Goal: Information Seeking & Learning: Learn about a topic

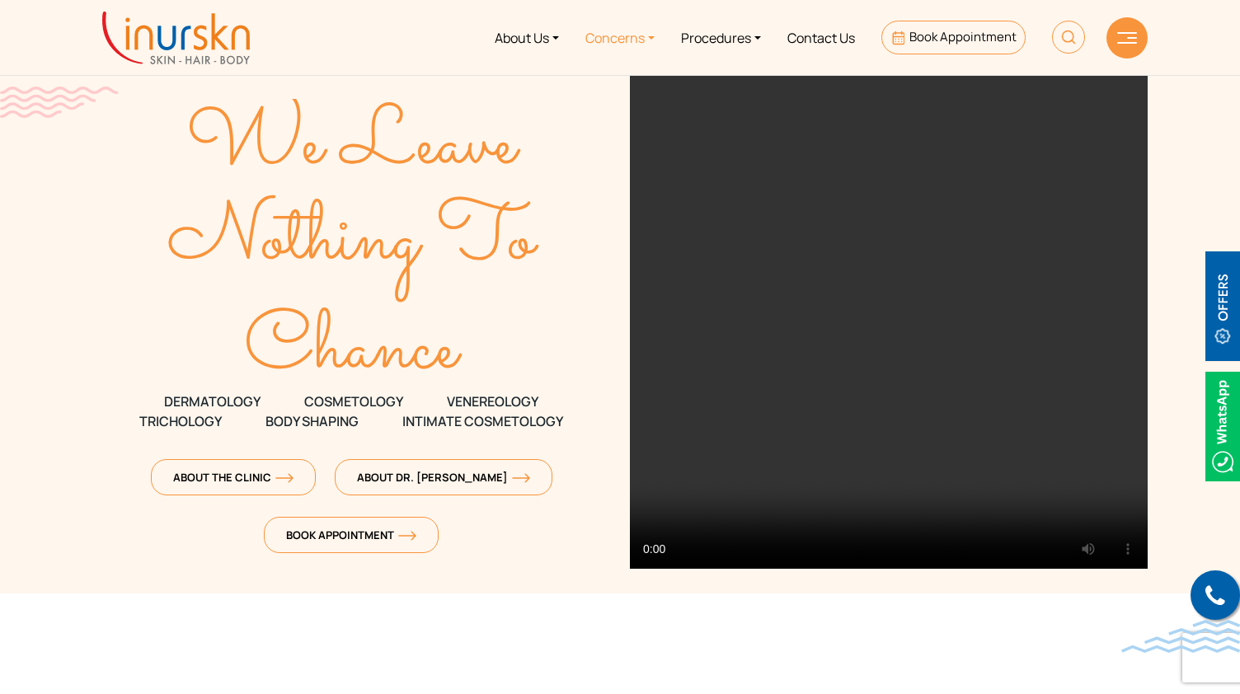
click at [603, 36] on link "Concerns" at bounding box center [620, 38] width 96 height 62
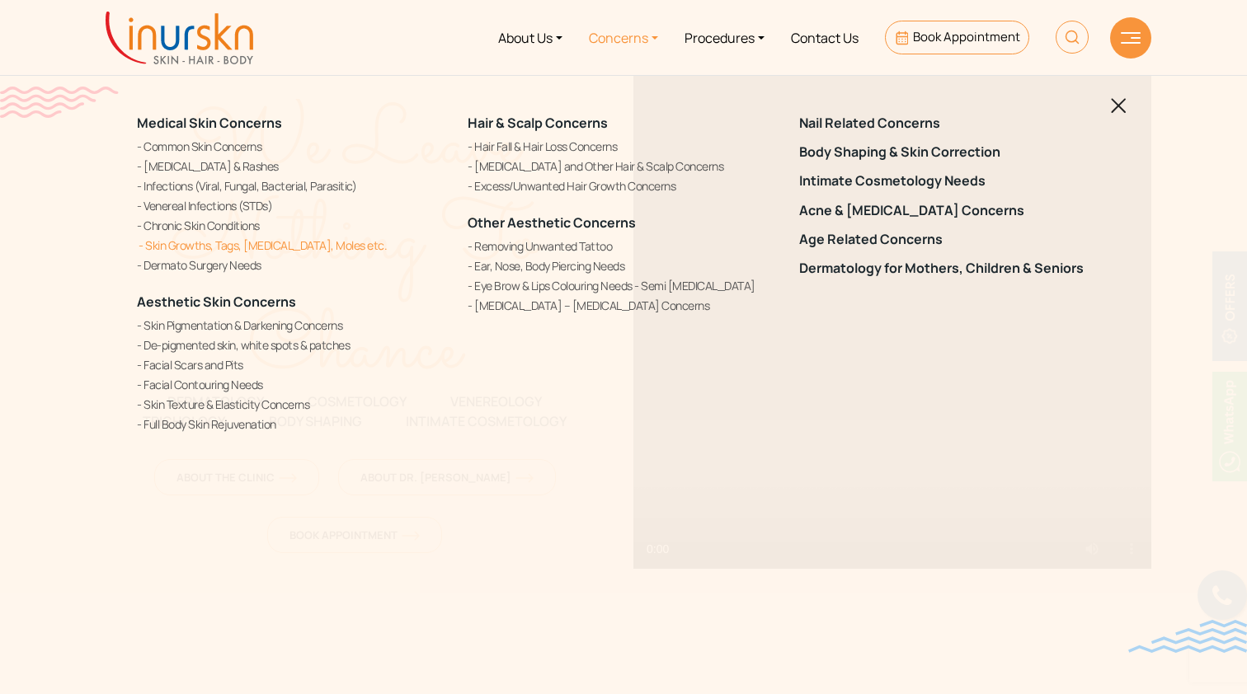
click at [309, 247] on link "Skin Growths, Tags, [MEDICAL_DATA], Moles etc." at bounding box center [292, 245] width 311 height 17
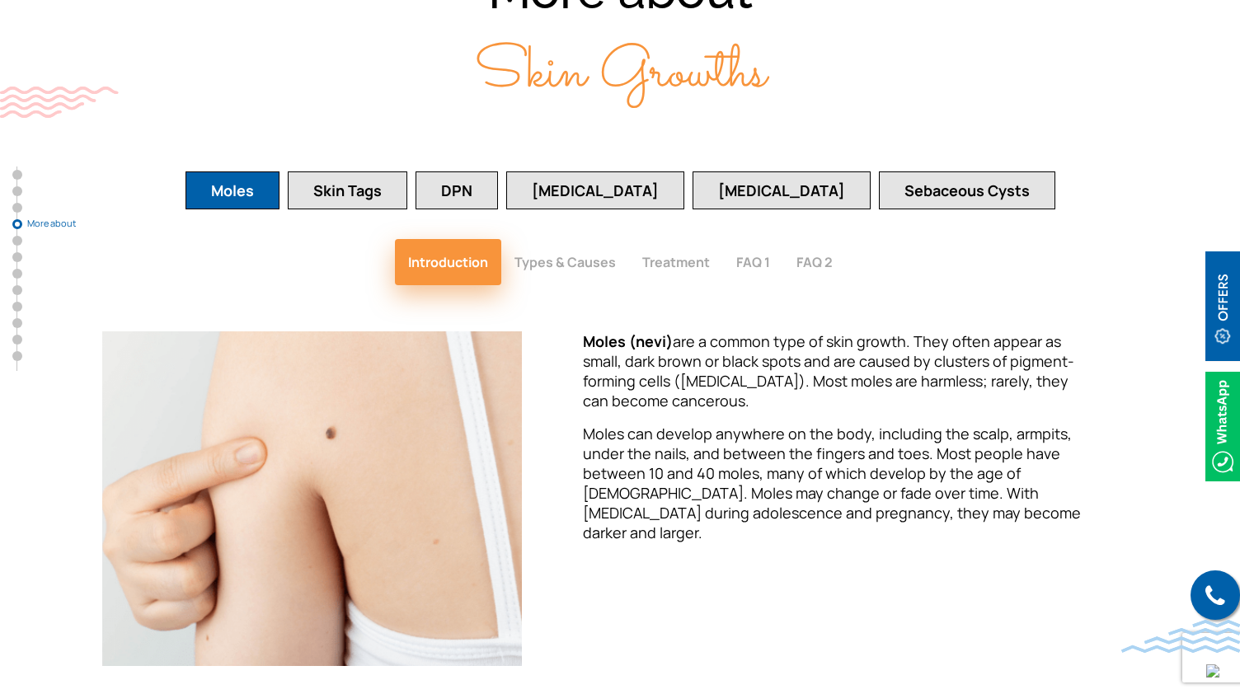
scroll to position [2213, 0]
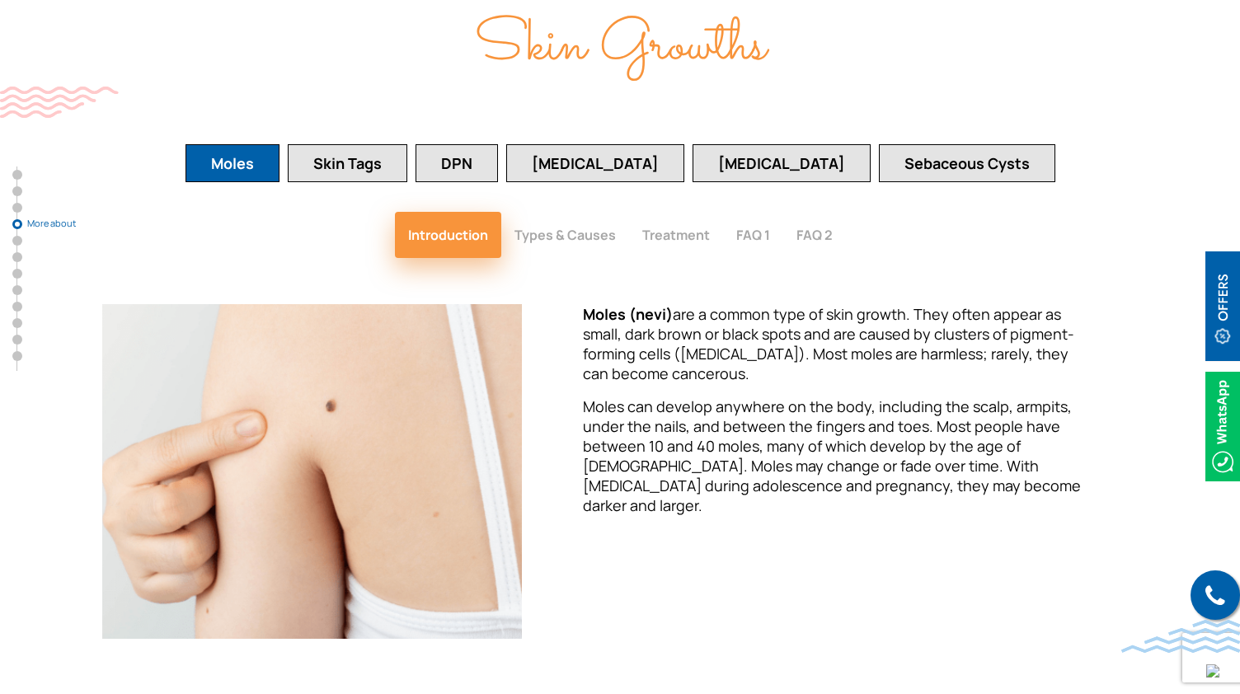
click at [645, 169] on button "Warts" at bounding box center [595, 163] width 178 height 38
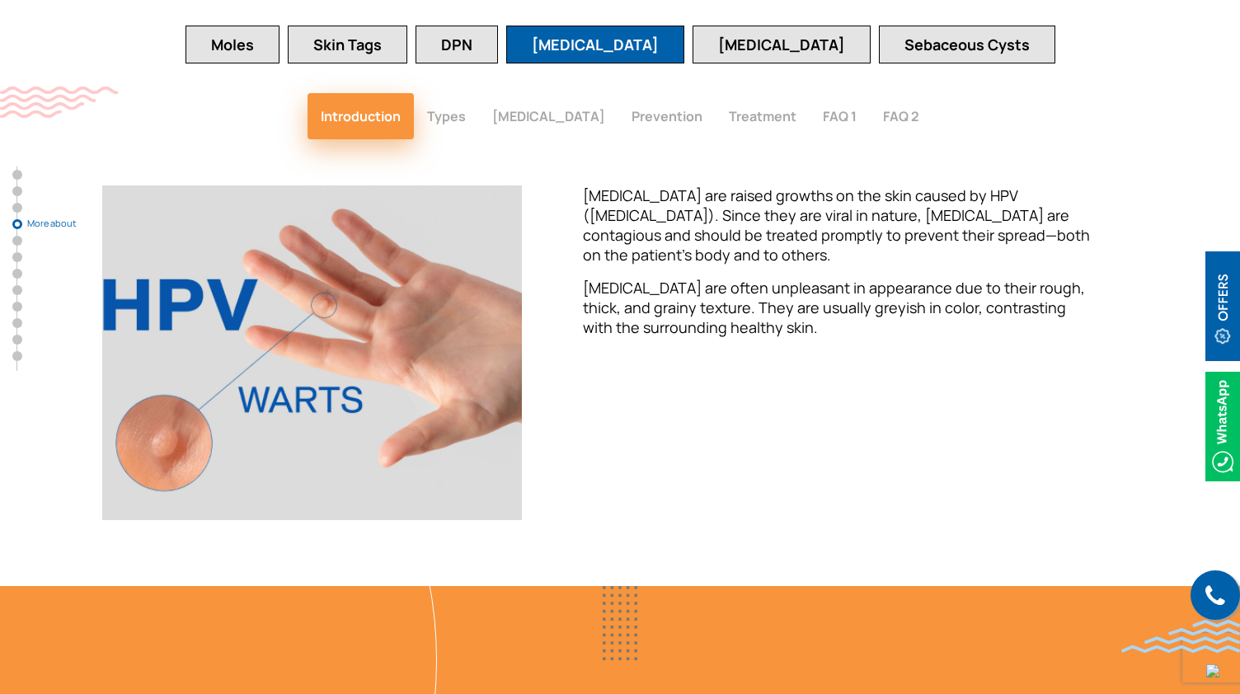
scroll to position [2333, 0]
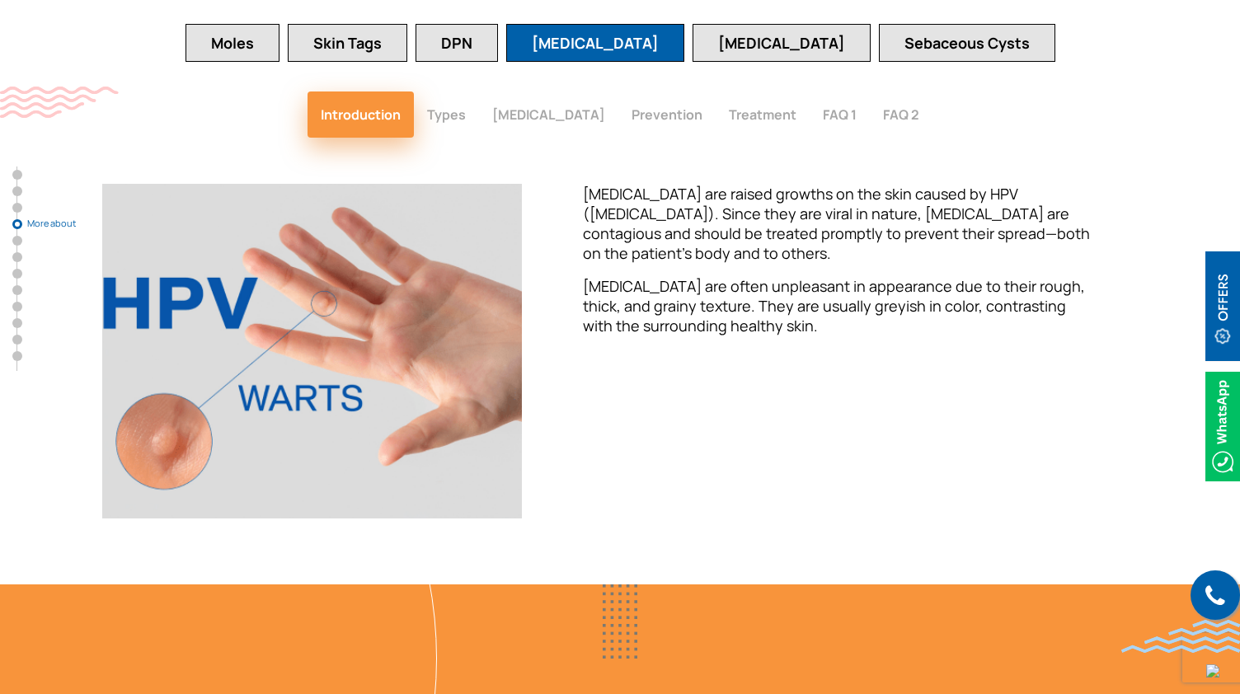
click at [454, 110] on button "Types" at bounding box center [446, 115] width 65 height 46
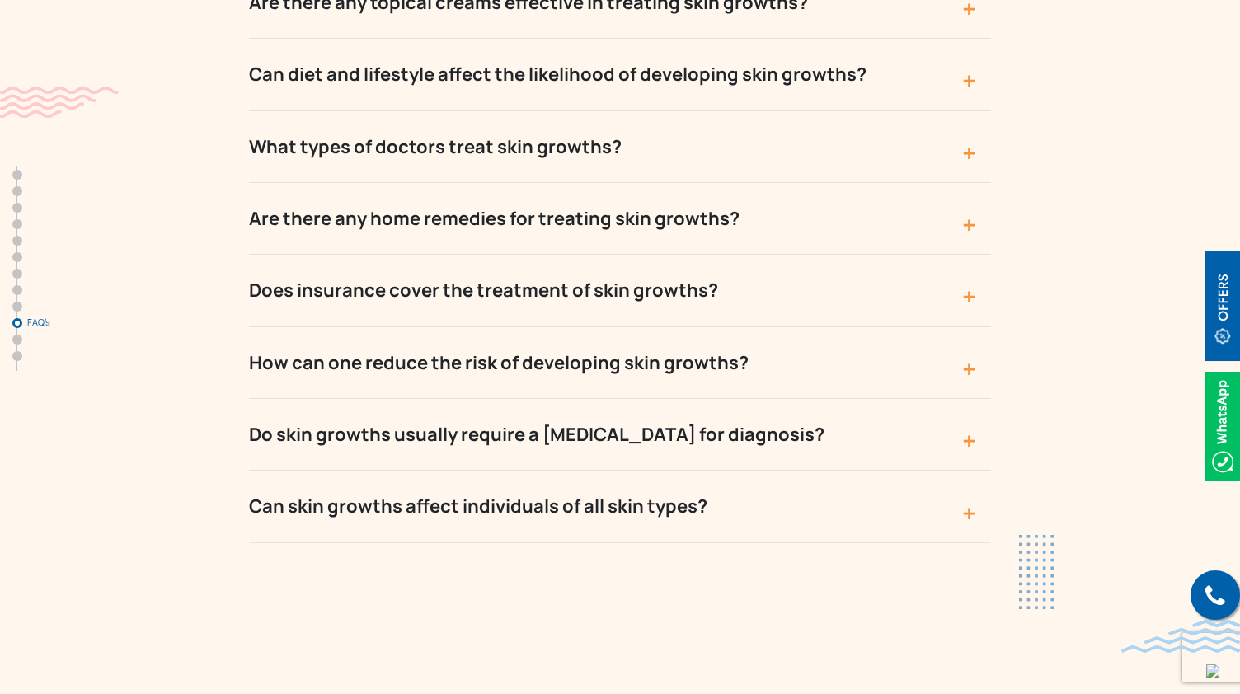
scroll to position [7112, 0]
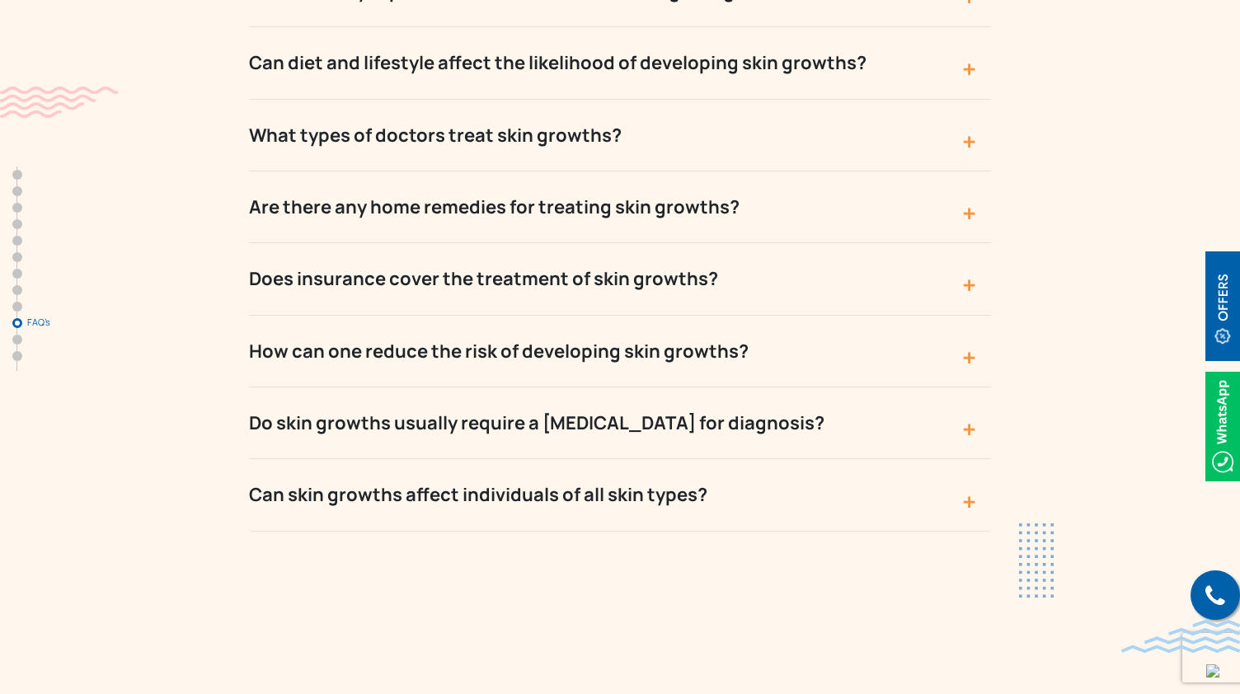
click at [813, 171] on button "Are there any home remedies for treating skin growths?" at bounding box center [620, 207] width 742 height 72
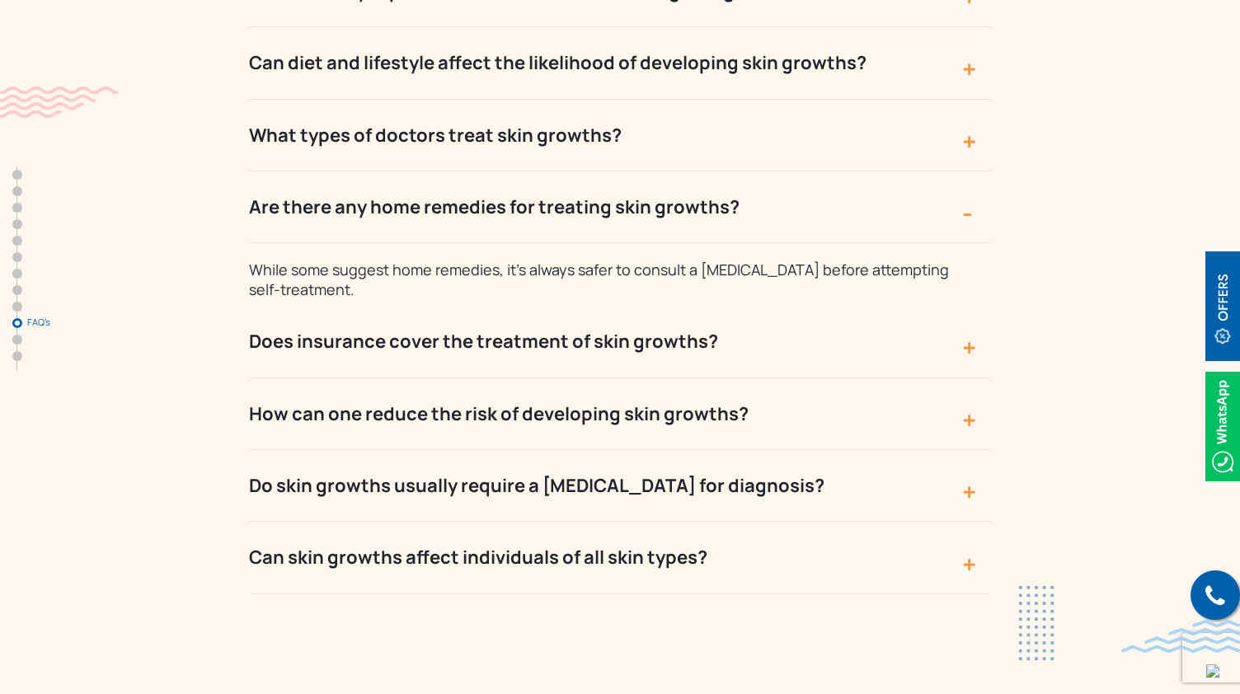
click at [813, 171] on button "Are there any home remedies for treating skin growths?" at bounding box center [620, 207] width 742 height 72
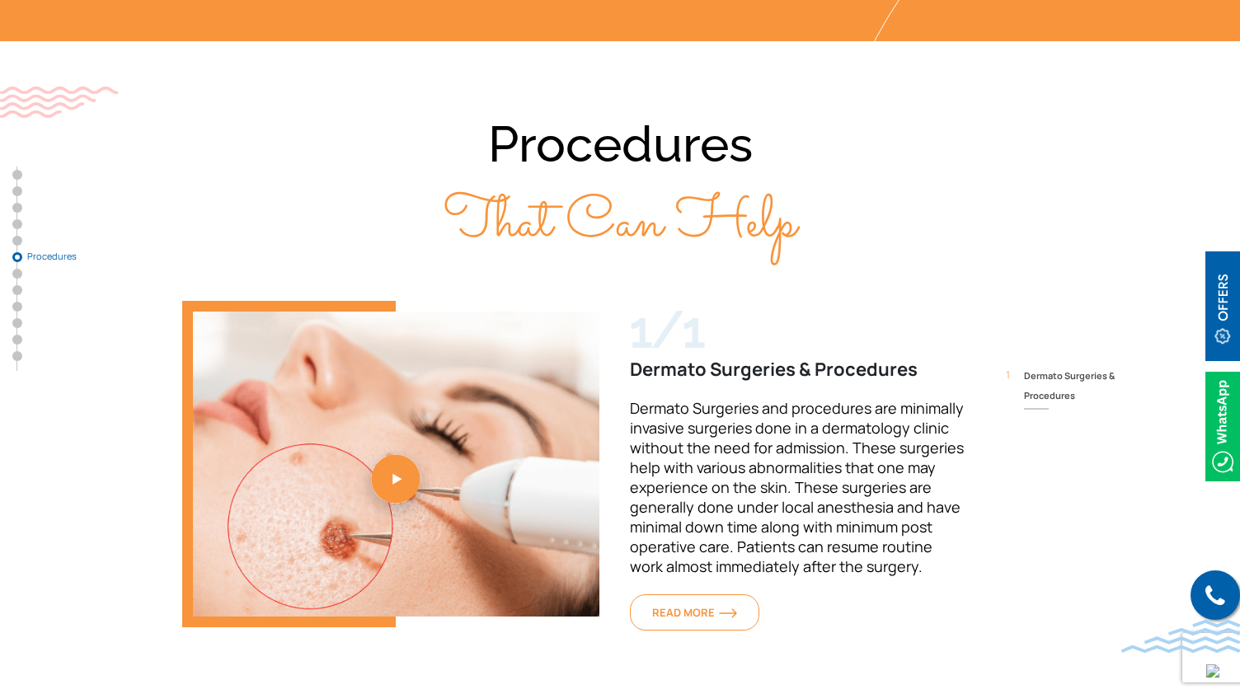
scroll to position [4055, 0]
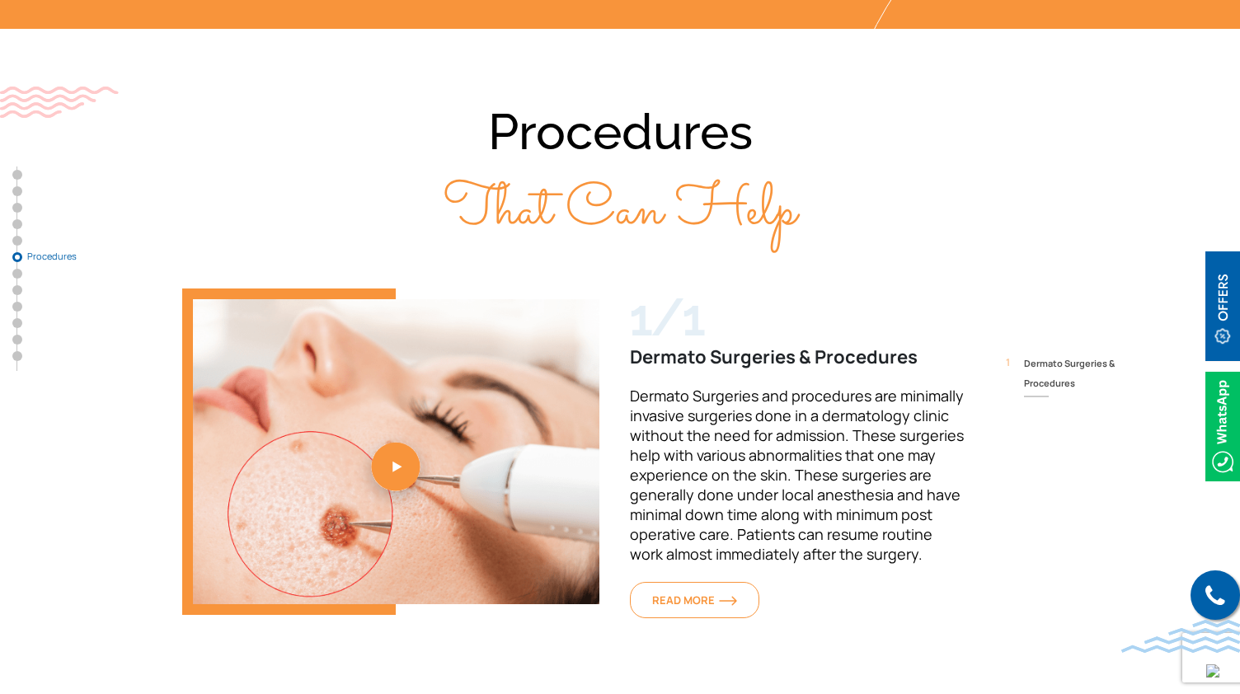
click at [1034, 354] on span "Dermato Surgeries & Procedures" at bounding box center [1086, 374] width 124 height 40
click at [697, 593] on span "READ MORE" at bounding box center [694, 600] width 85 height 15
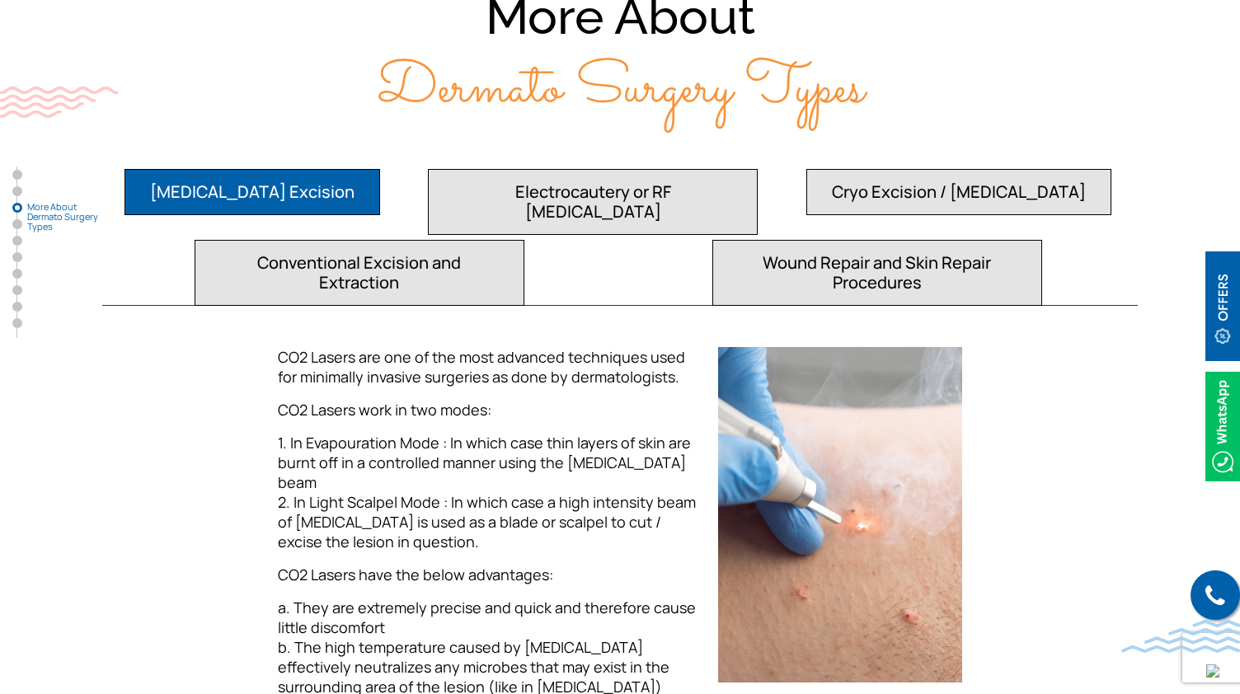
scroll to position [1612, 0]
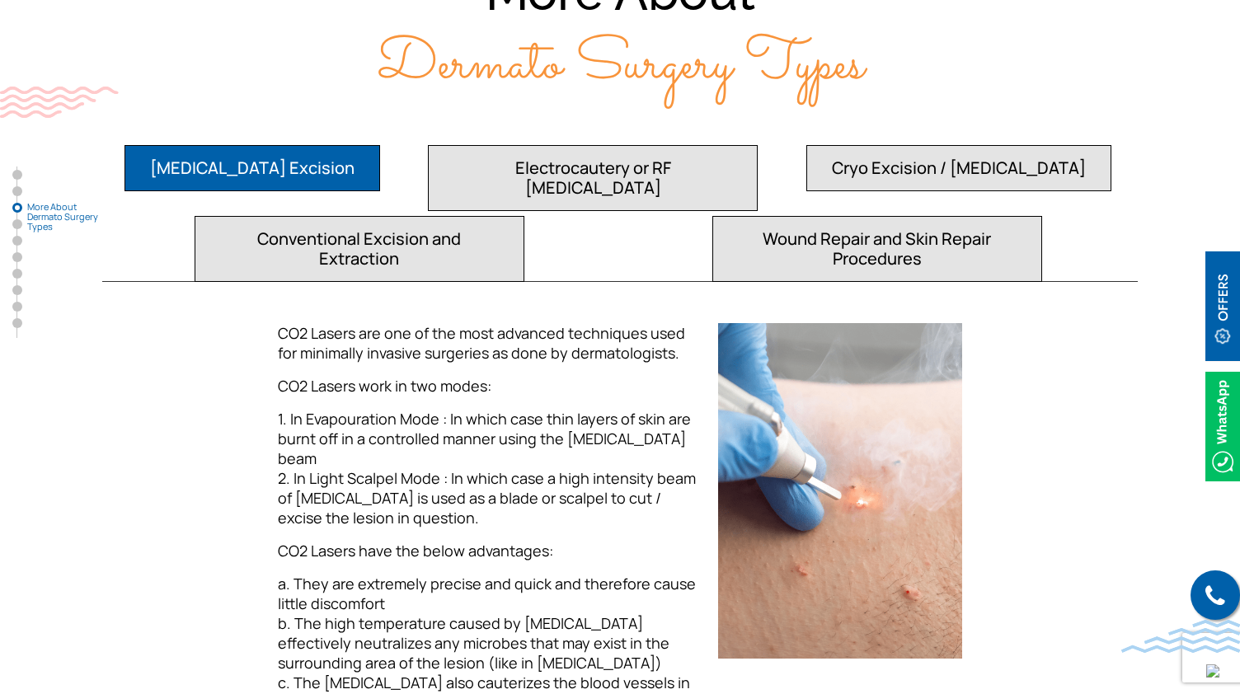
click at [380, 145] on button "Electrocautery or RF [MEDICAL_DATA]" at bounding box center [252, 168] width 256 height 46
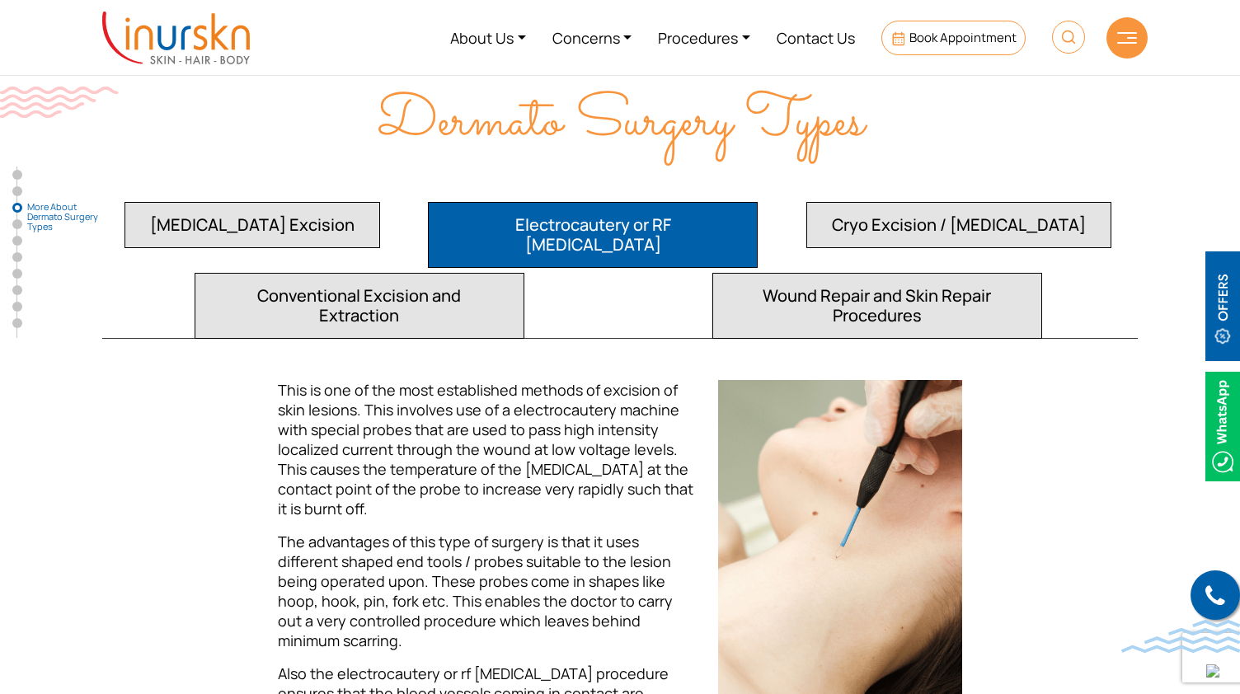
scroll to position [1554, 0]
click at [380, 203] on button "Cryo Excision / [MEDICAL_DATA]" at bounding box center [252, 226] width 256 height 46
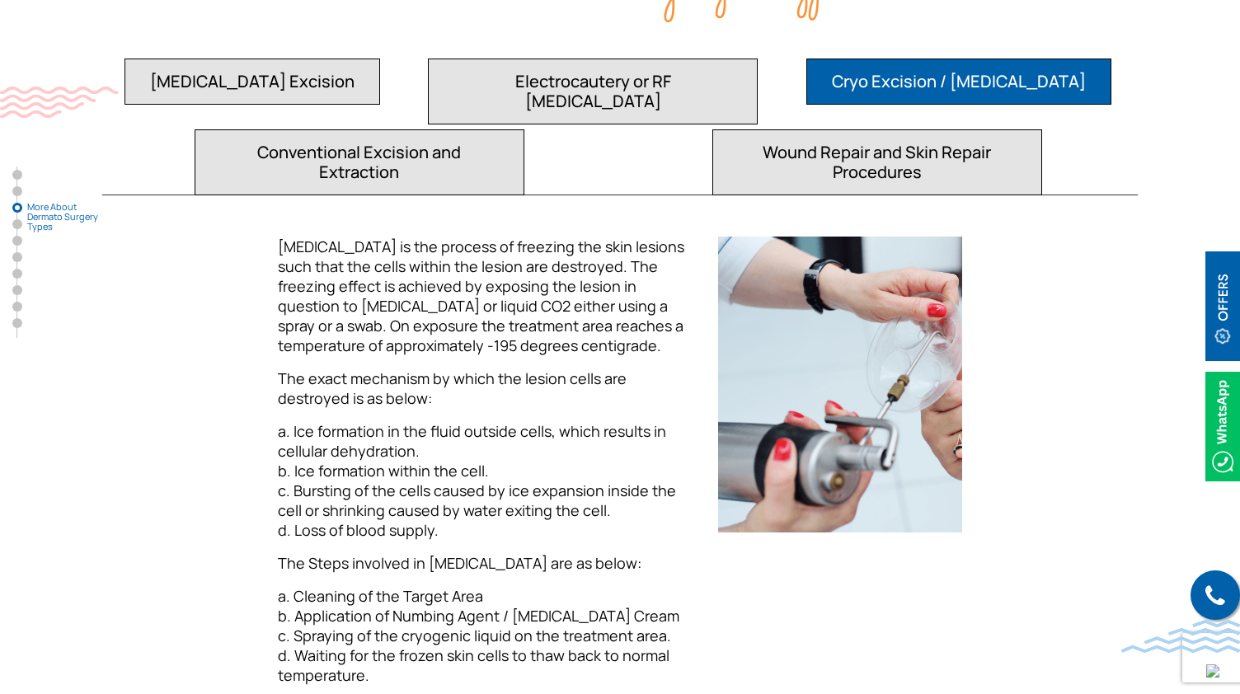
scroll to position [1703, 0]
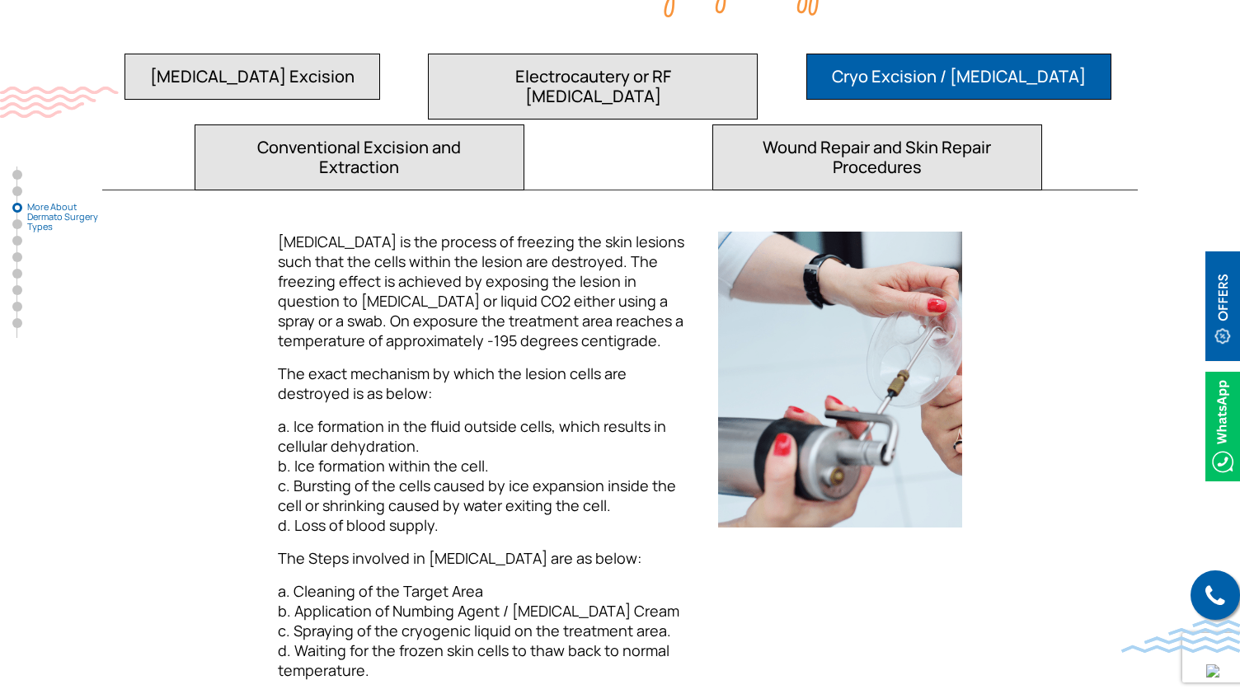
click at [380, 82] on button "Conventional Excision and Extraction" at bounding box center [252, 77] width 256 height 46
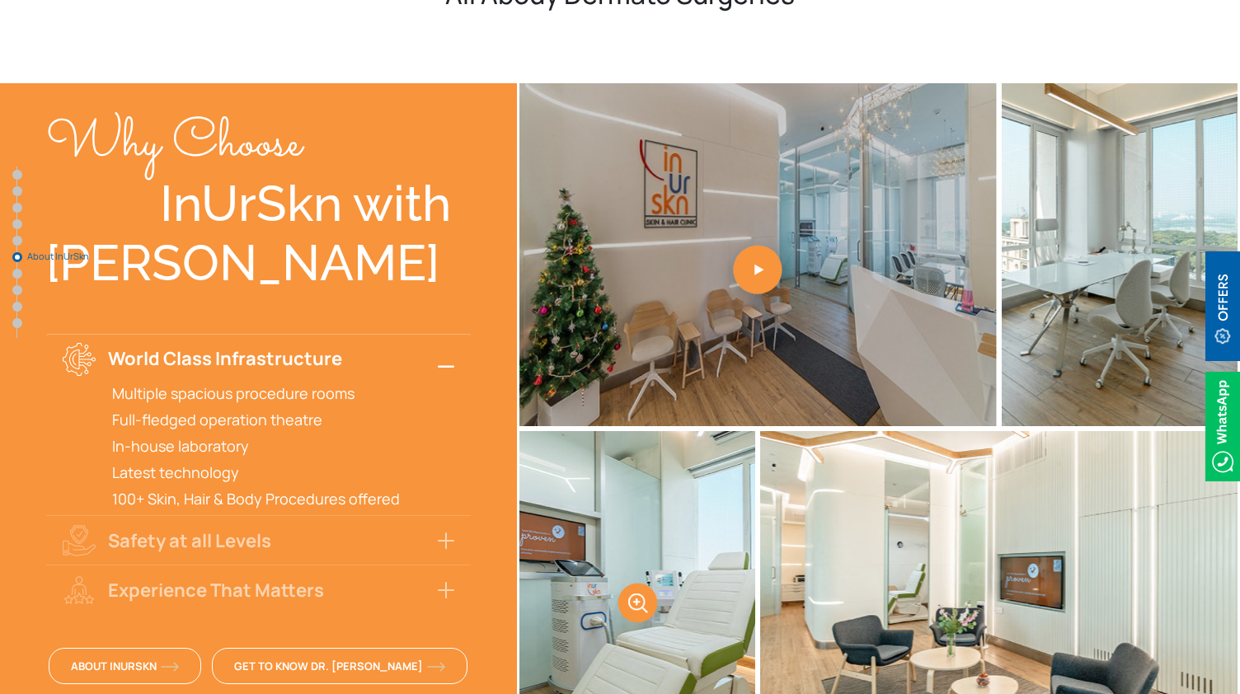
scroll to position [4081, 0]
